Goal: Task Accomplishment & Management: Use online tool/utility

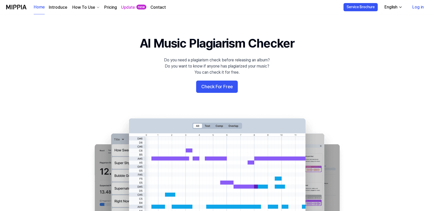
click at [424, 6] on link "Log in" at bounding box center [418, 7] width 20 height 14
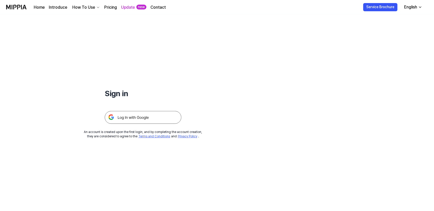
click at [126, 116] on img at bounding box center [143, 117] width 77 height 13
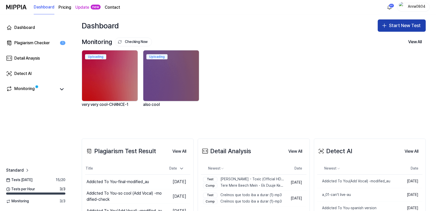
click at [400, 24] on button "Start New Test" at bounding box center [402, 25] width 48 height 12
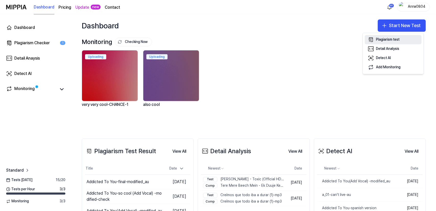
click at [385, 38] on div "Plagiarism test" at bounding box center [388, 39] width 24 height 5
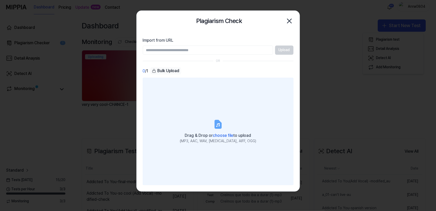
click at [217, 112] on label "Drag & Drop or choose file to upload (MP3, AAC, WAV, FLAC, AIFF, OGG)" at bounding box center [218, 131] width 151 height 107
click at [0, 0] on input "Drag & Drop or choose file to upload (MP3, AAC, WAV, FLAC, AIFF, OGG)" at bounding box center [0, 0] width 0 height 0
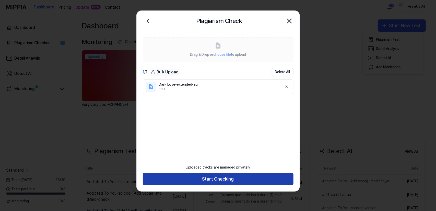
click at [214, 177] on button "Start Checking" at bounding box center [218, 179] width 151 height 12
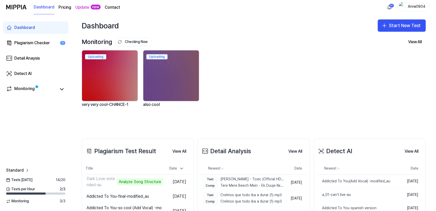
drag, startPoint x: 392, startPoint y: 29, endPoint x: 376, endPoint y: 40, distance: 18.9
click at [381, 40] on div "Dashboard Start New Test Monitoring Checking Now View All Monitoring Uploading …" at bounding box center [254, 112] width 365 height 197
click at [33, 41] on div "Plagiarism Checker" at bounding box center [32, 43] width 36 height 6
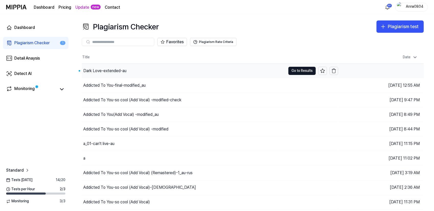
click at [100, 69] on div "Dark Love-extended-au" at bounding box center [104, 71] width 43 height 6
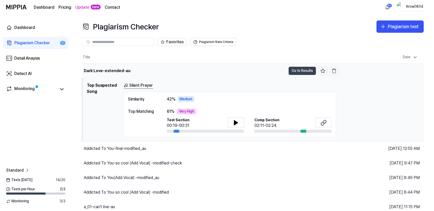
click at [297, 71] on button "Go to Results" at bounding box center [302, 71] width 27 height 8
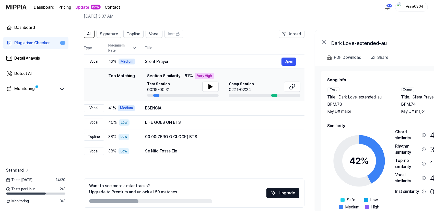
drag, startPoint x: 390, startPoint y: 122, endPoint x: 400, endPoint y: 122, distance: 9.7
click at [400, 123] on h2 "Similarity" at bounding box center [396, 126] width 138 height 6
